Goal: Task Accomplishment & Management: Manage account settings

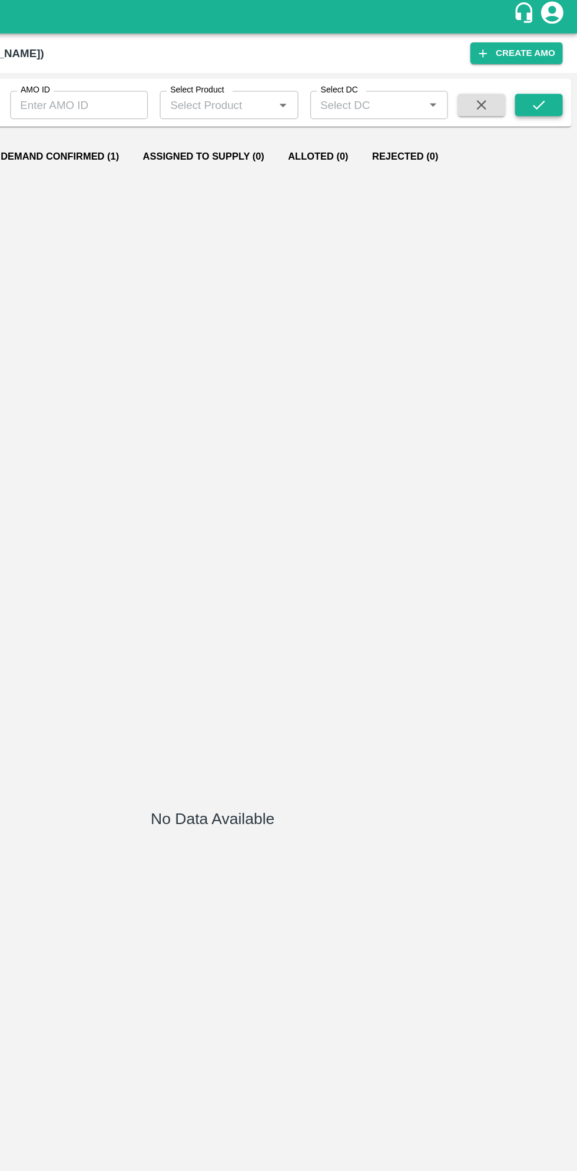
click at [551, 90] on icon "submit" at bounding box center [546, 85] width 13 height 13
click at [552, 88] on icon "submit" at bounding box center [546, 85] width 13 height 13
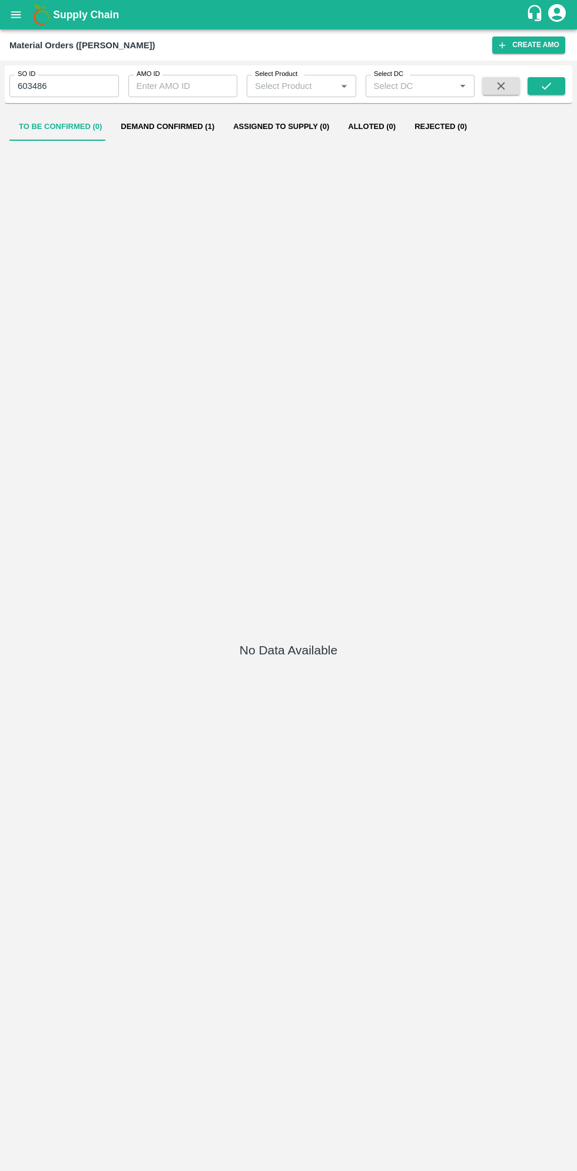
click at [174, 126] on button "Demand Confirmed (1)" at bounding box center [167, 126] width 112 height 28
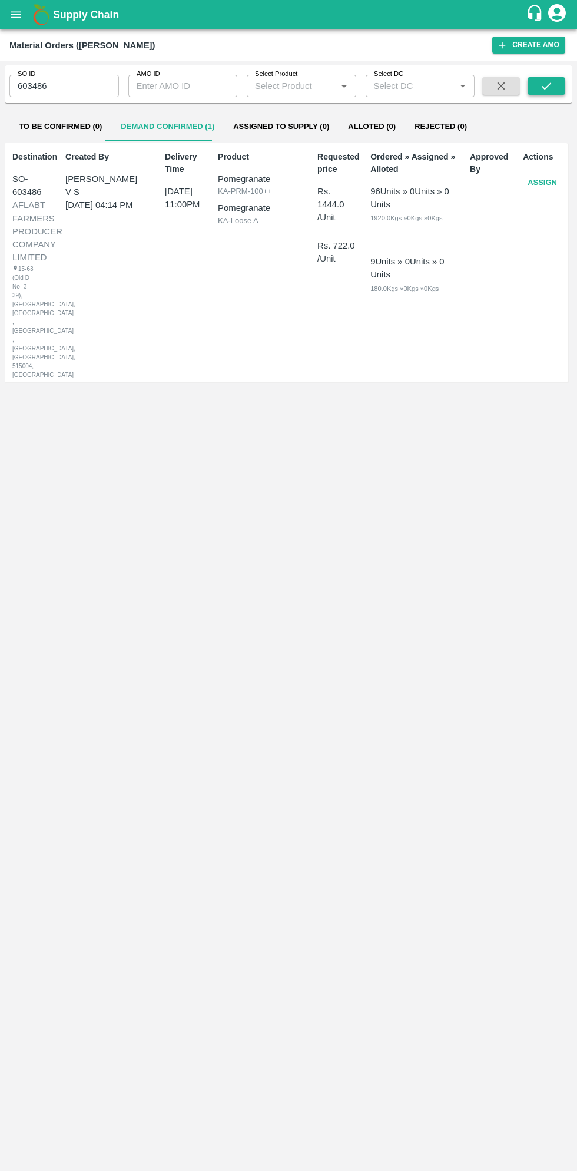
click at [546, 86] on icon "submit" at bounding box center [546, 85] width 13 height 13
click at [557, 187] on button "Assign" at bounding box center [542, 183] width 39 height 21
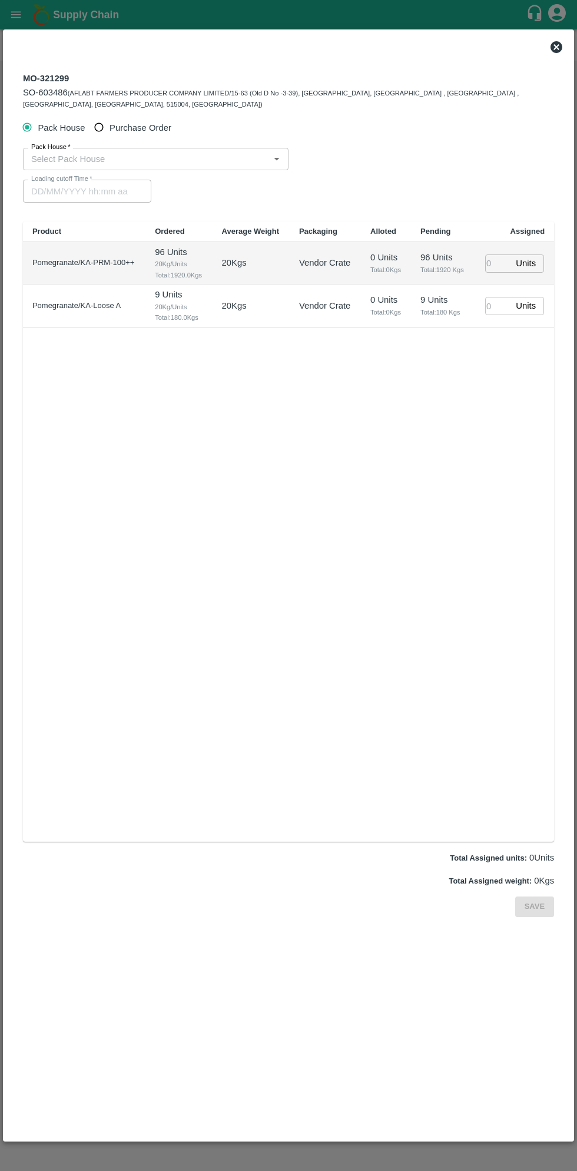
type input "[DATE] 11:00 PM"
click at [105, 117] on input "Purchase Order" at bounding box center [99, 128] width 22 height 22
radio input "true"
click at [251, 153] on input "PO   *" at bounding box center [273, 158] width 495 height 15
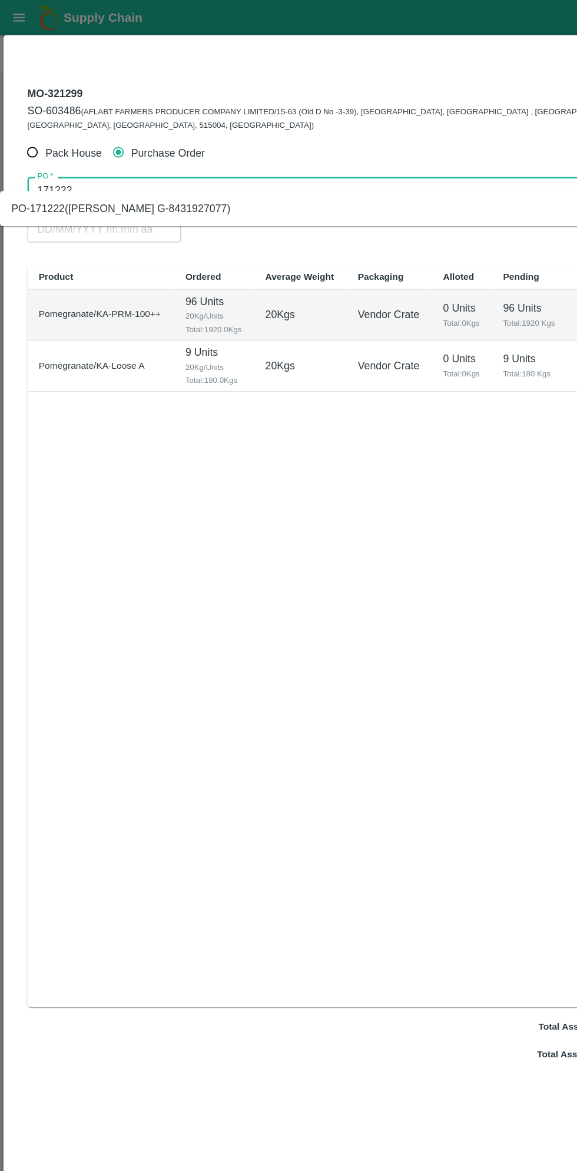
click at [226, 169] on div "PO-171222([PERSON_NAME] G-8431927077)" at bounding box center [261, 174] width 522 height 20
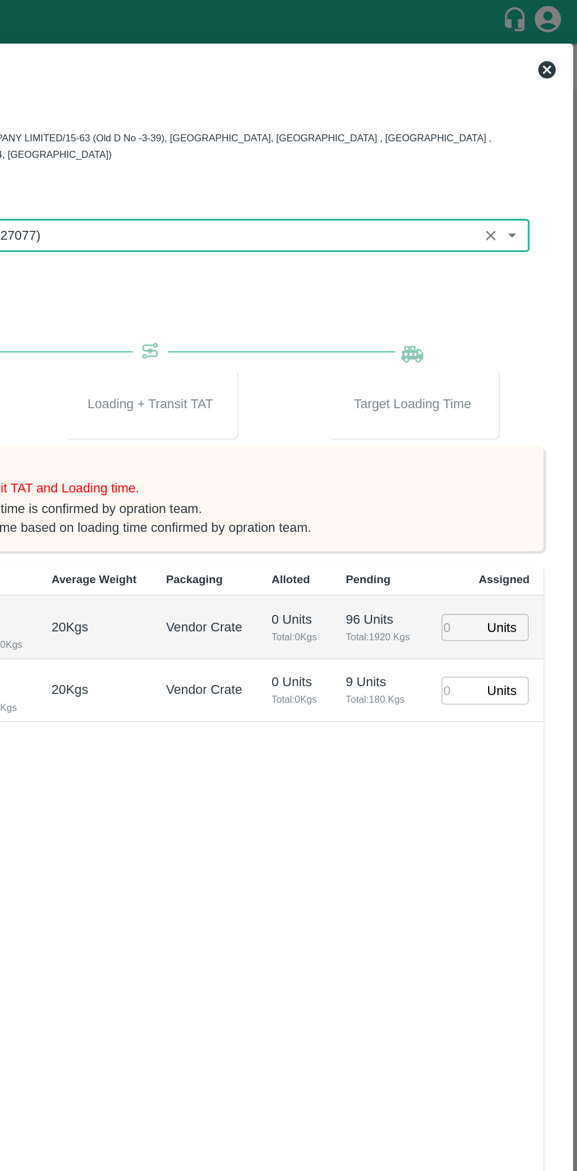
type input "PO-171222([PERSON_NAME] G-8431927077)"
click at [502, 416] on input "number" at bounding box center [498, 424] width 26 height 18
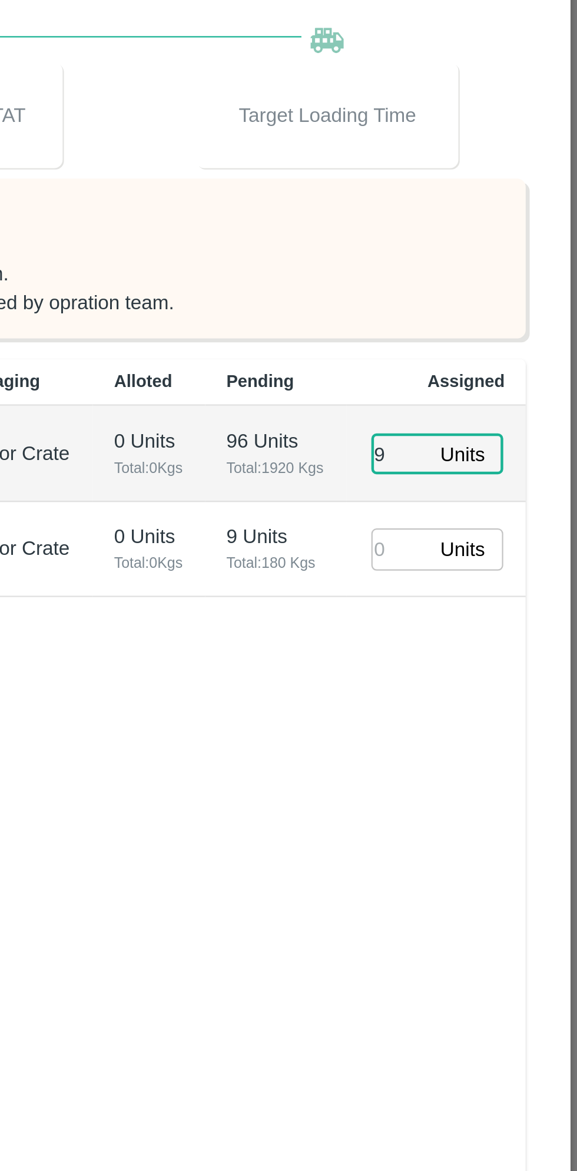
type input "96"
type input "[DATE] 05:42 PM"
type input "96"
click at [496, 457] on input "number" at bounding box center [498, 466] width 26 height 18
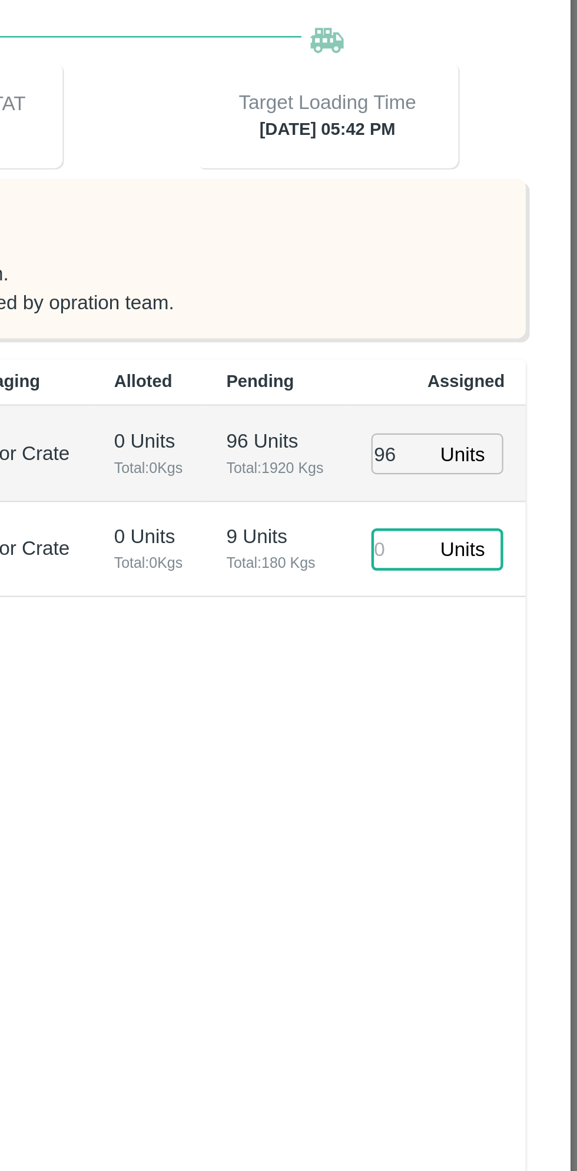
type input "9"
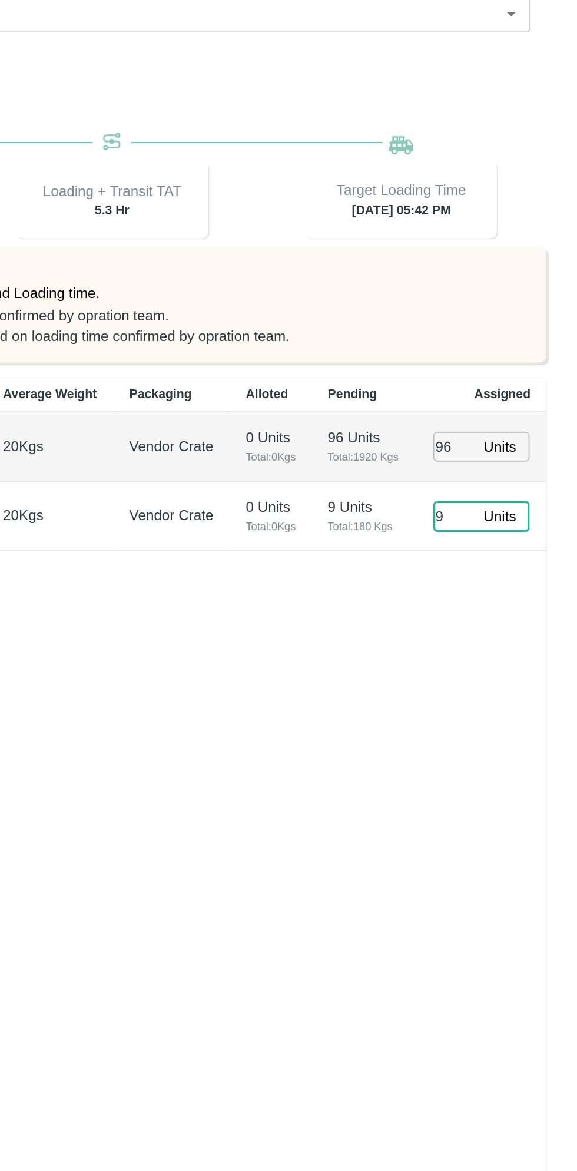
type input "[DATE] 03:42 PM"
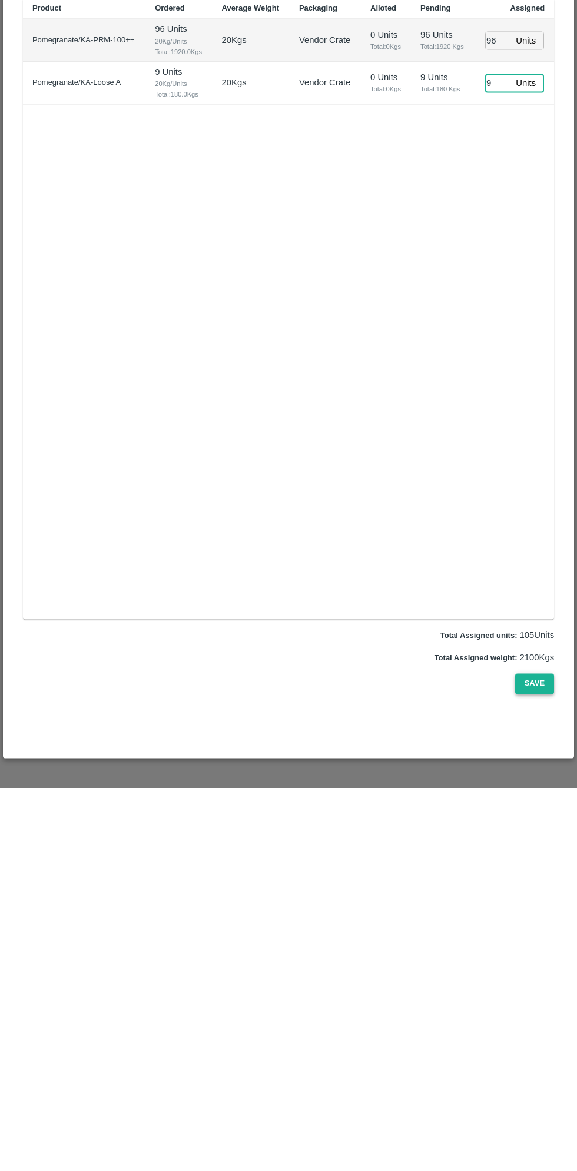
type input "9"
click at [536, 1056] on button "Save" at bounding box center [534, 1066] width 39 height 21
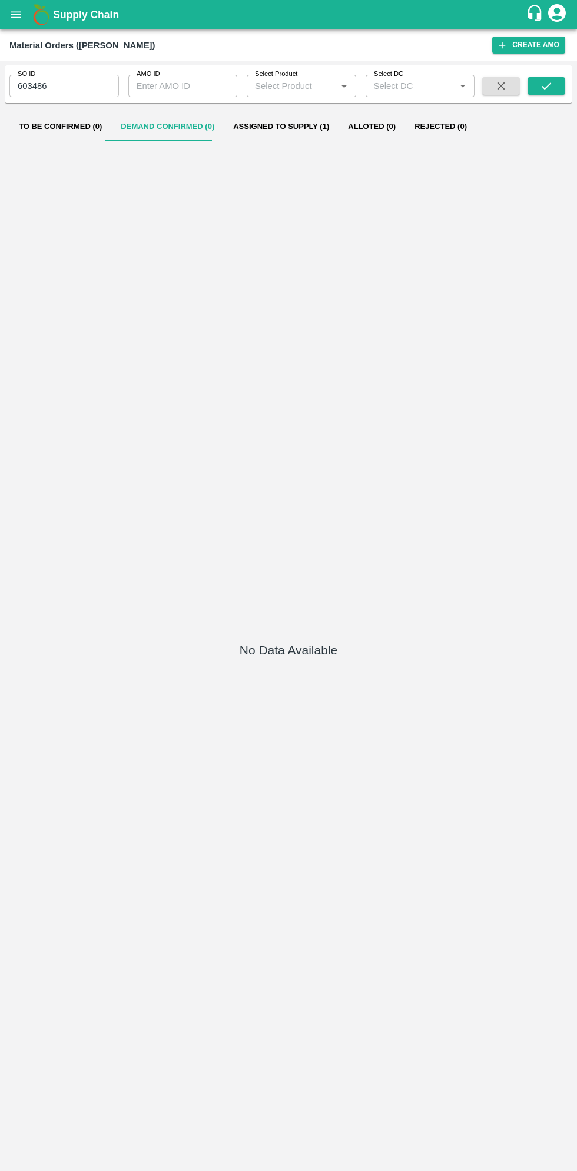
click at [22, 20] on button "open drawer" at bounding box center [15, 14] width 27 height 27
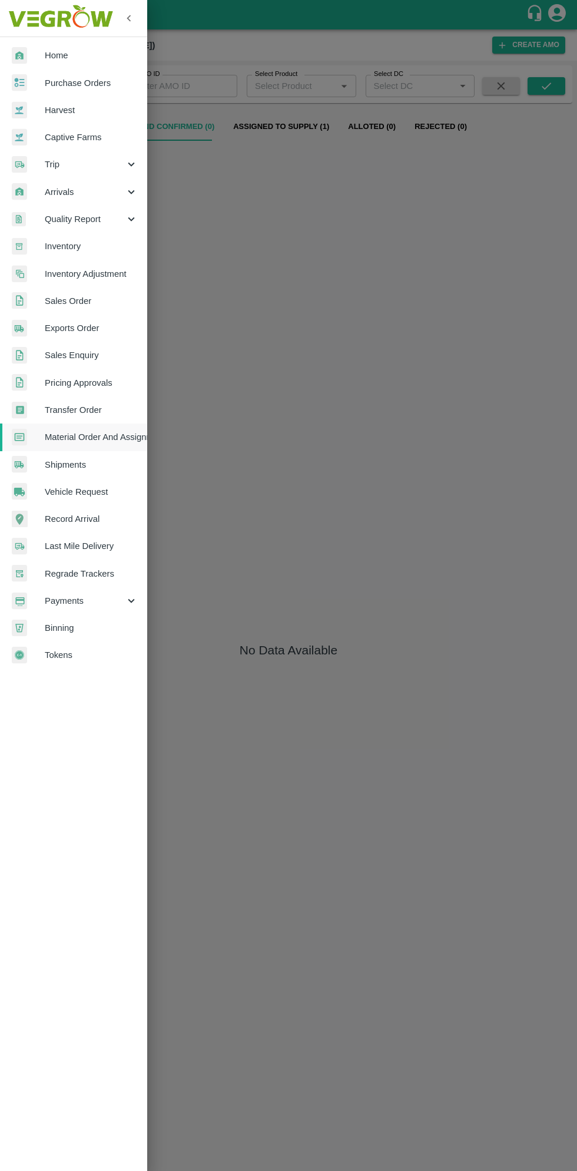
click at [97, 88] on span "Purchase Orders" at bounding box center [91, 83] width 93 height 13
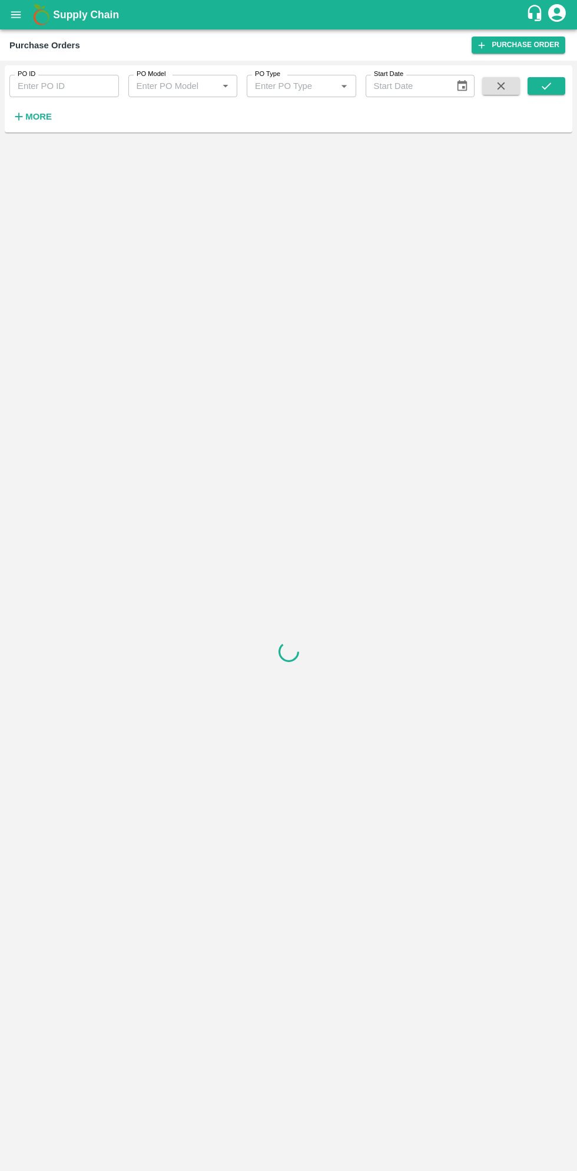
click at [42, 117] on strong "More" at bounding box center [38, 116] width 26 height 9
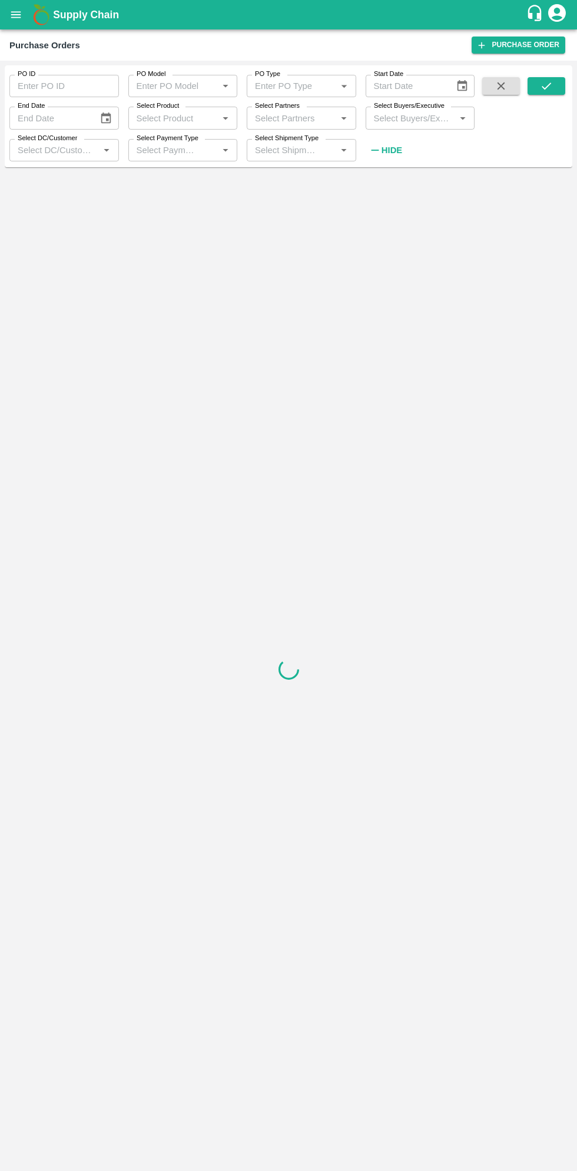
click at [424, 122] on input "Select Buyers/Executive" at bounding box center [410, 117] width 83 height 15
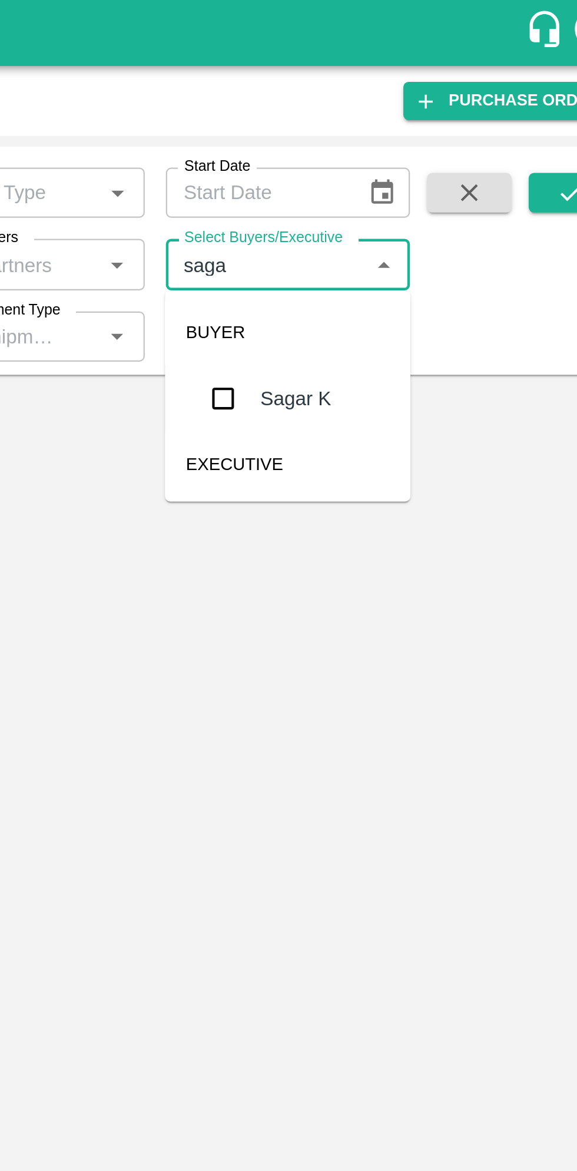
type input "sagar"
click at [400, 171] on input "checkbox" at bounding box center [391, 178] width 24 height 24
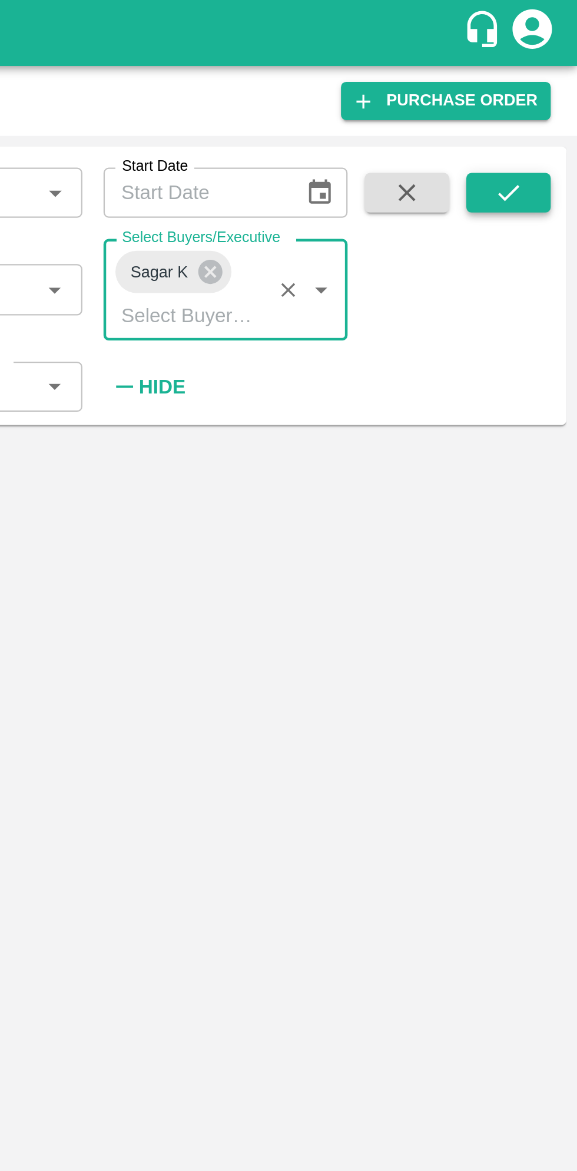
click at [548, 85] on icon "submit" at bounding box center [546, 85] width 13 height 13
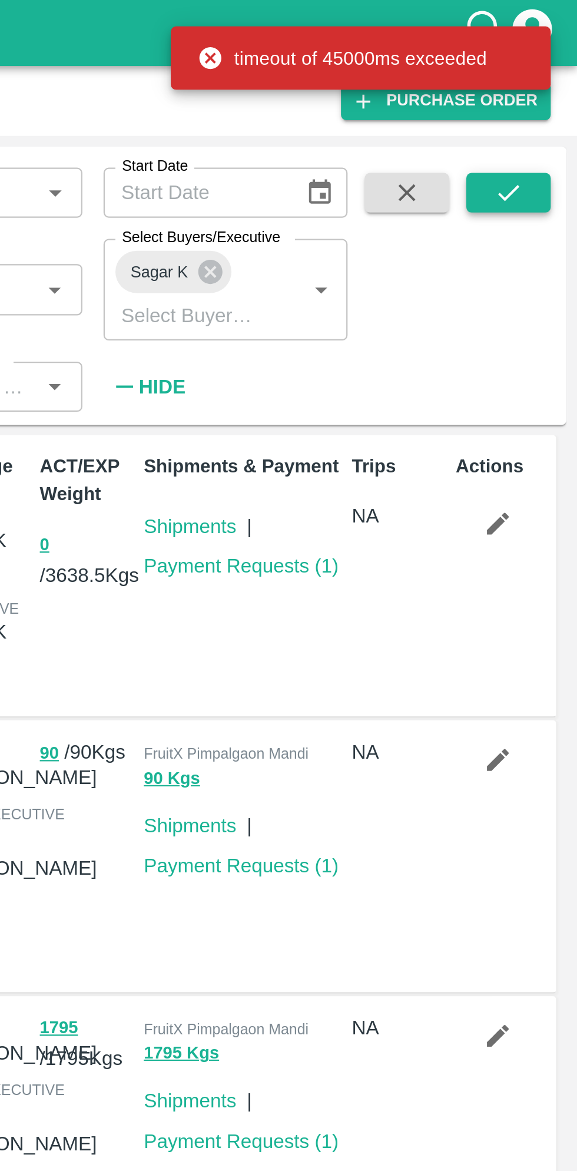
click at [542, 78] on button "submit" at bounding box center [547, 86] width 38 height 18
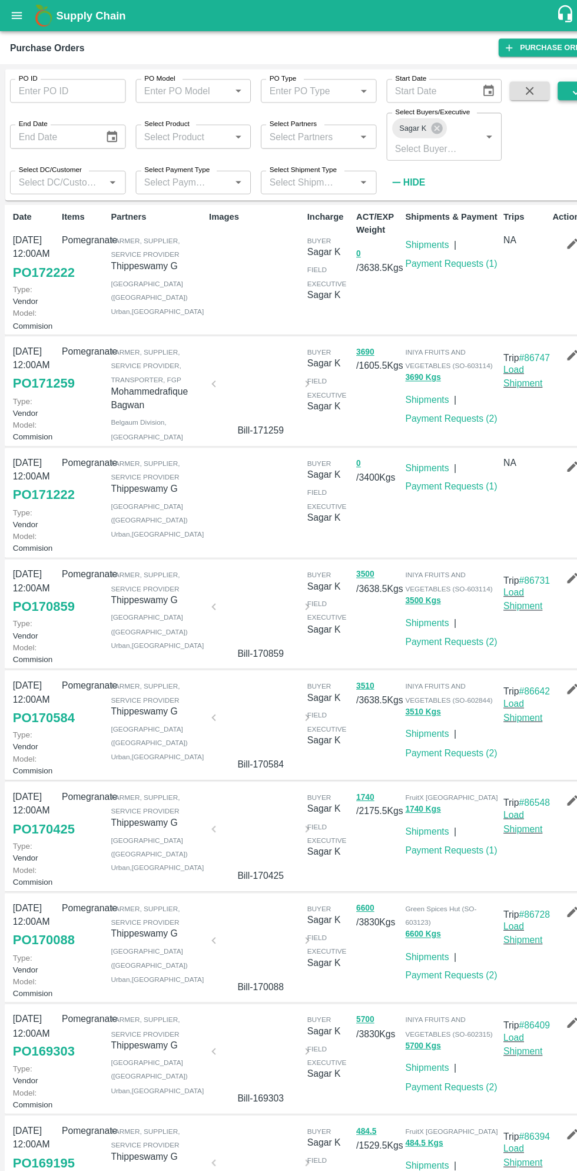
scroll to position [8, 0]
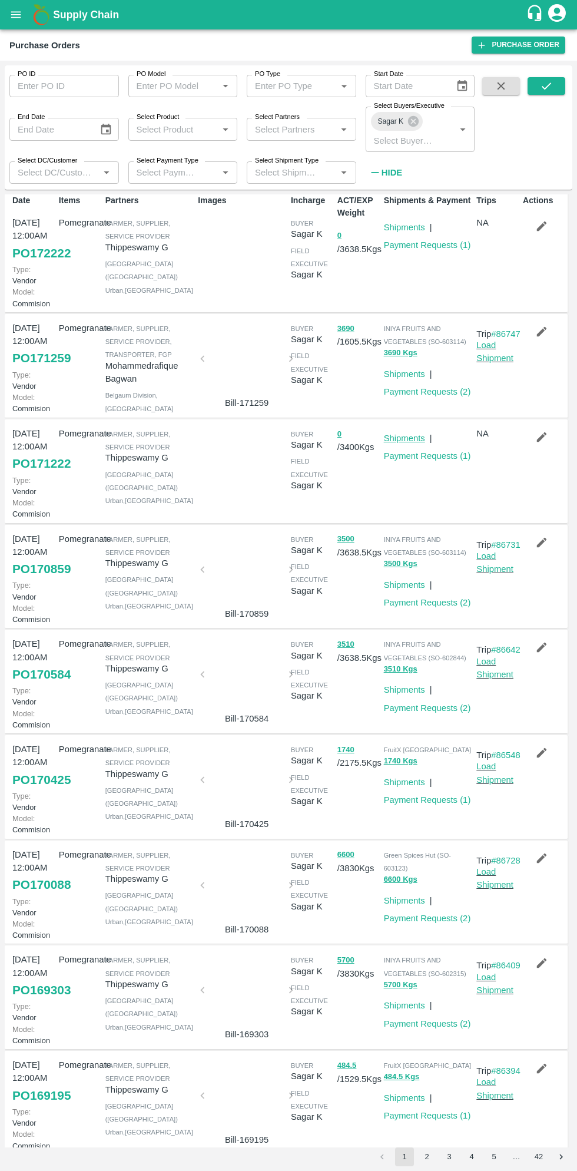
click at [409, 443] on link "Shipments" at bounding box center [404, 437] width 41 height 9
